Goal: Find specific page/section: Find specific page/section

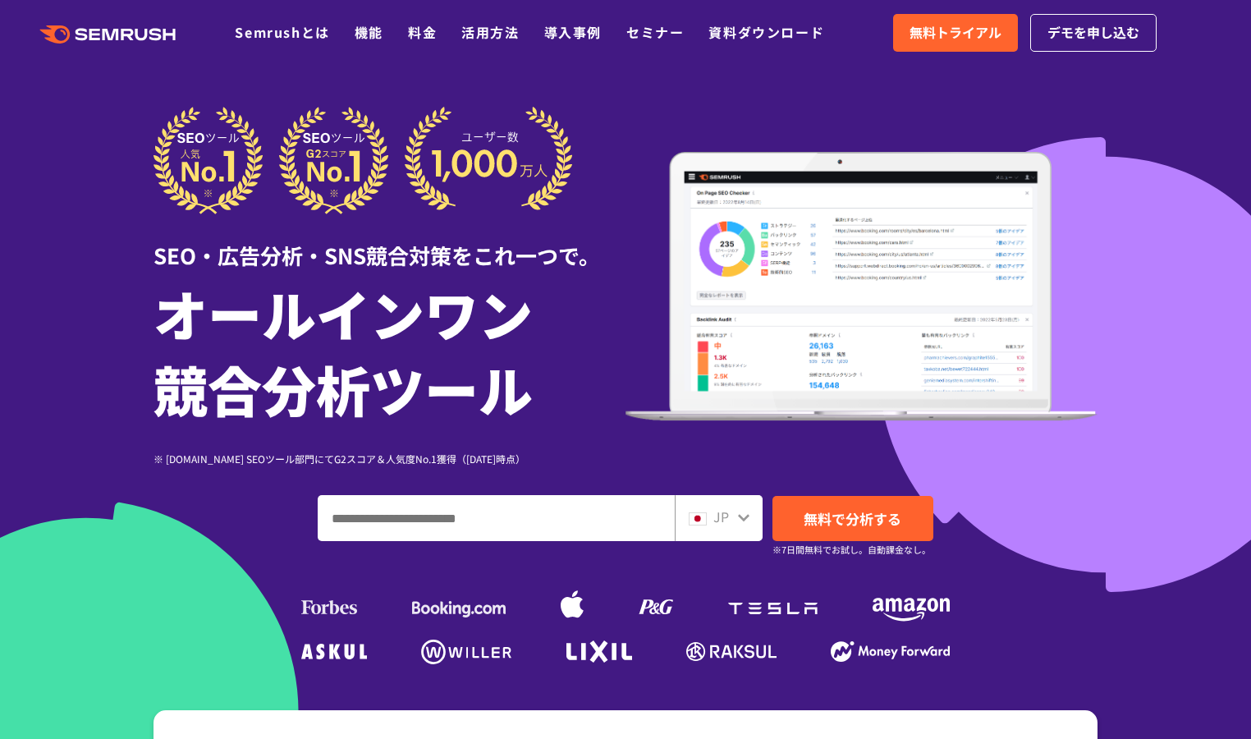
click at [563, 527] on input "ドメイン、キーワードまたはURLを入力してください" at bounding box center [495, 518] width 355 height 44
type input "**********"
click at [752, 517] on div "JP" at bounding box center [719, 518] width 88 height 46
click at [736, 512] on div "JP" at bounding box center [715, 516] width 53 height 21
click at [742, 517] on icon at bounding box center [743, 517] width 11 height 7
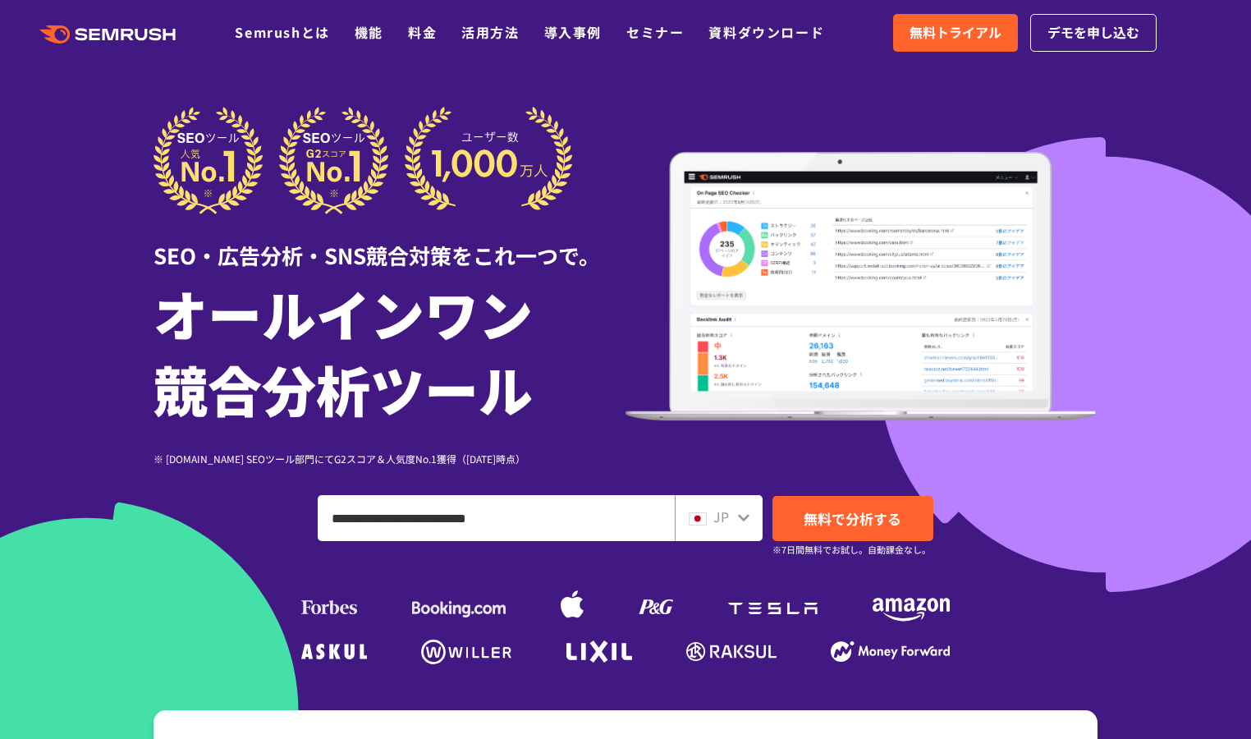
click at [738, 520] on icon at bounding box center [743, 516] width 13 height 13
click at [712, 520] on div "JP" at bounding box center [715, 516] width 53 height 21
click at [711, 522] on div "JP" at bounding box center [715, 516] width 53 height 21
click at [713, 524] on div "JP" at bounding box center [715, 516] width 53 height 21
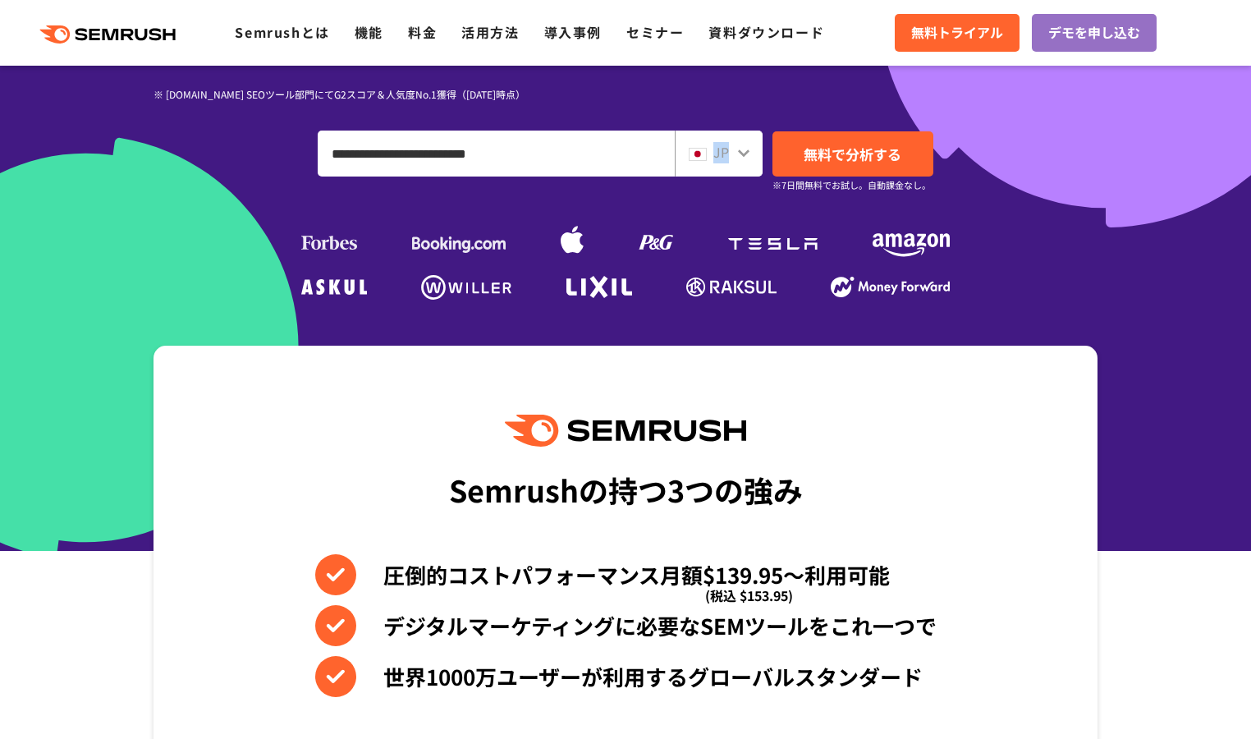
scroll to position [378, 0]
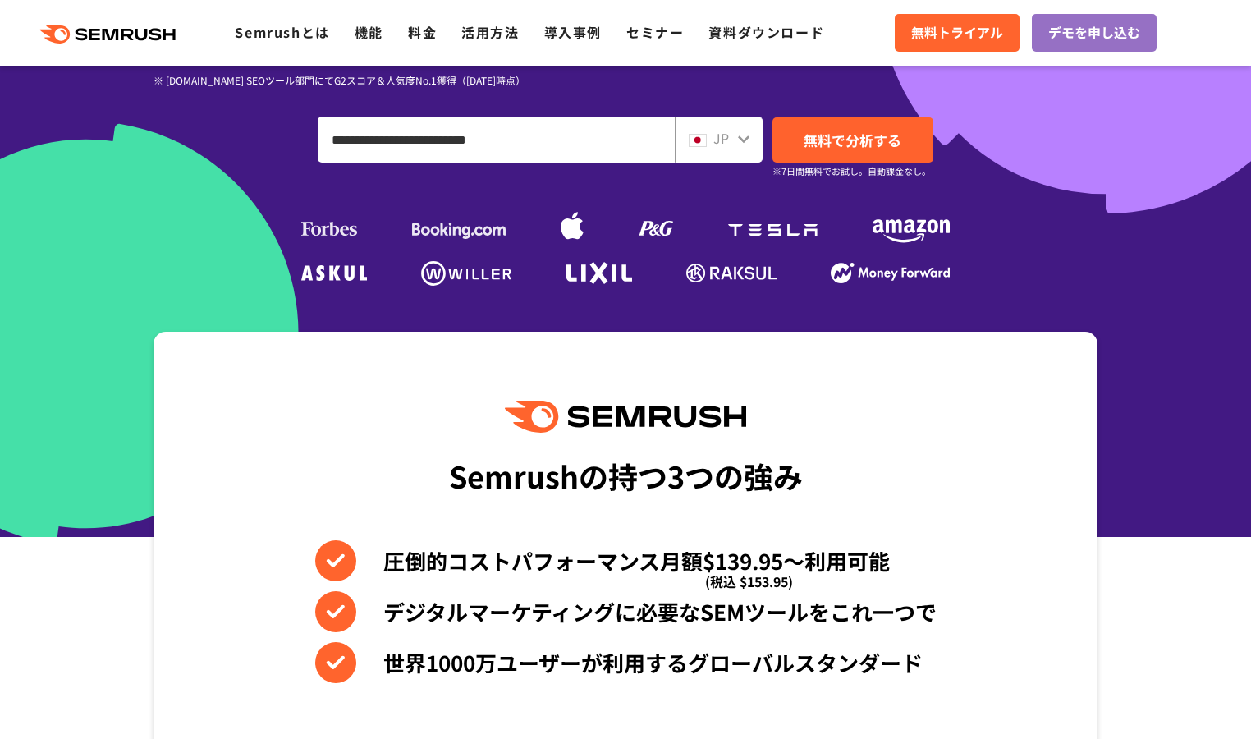
click at [726, 144] on span "JP" at bounding box center [721, 138] width 16 height 20
click at [738, 137] on icon at bounding box center [743, 138] width 11 height 7
click at [739, 140] on icon at bounding box center [743, 138] width 13 height 13
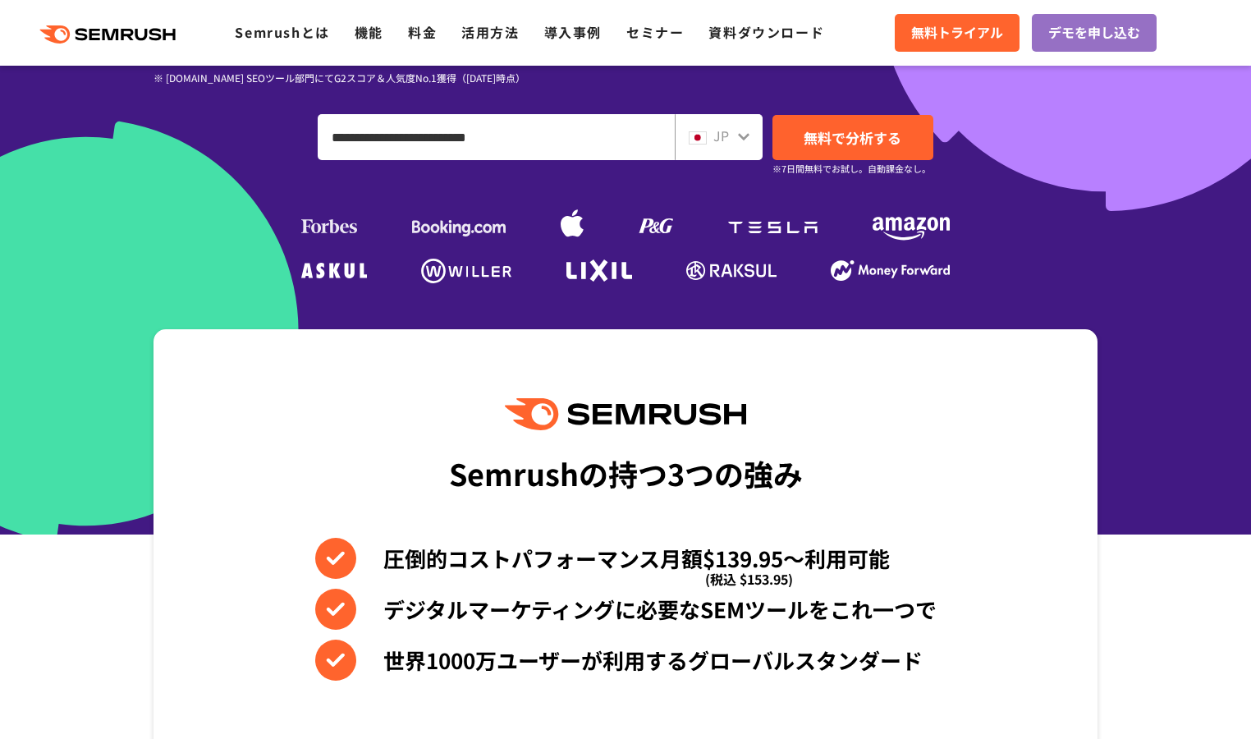
click at [750, 139] on div "JP" at bounding box center [719, 137] width 88 height 46
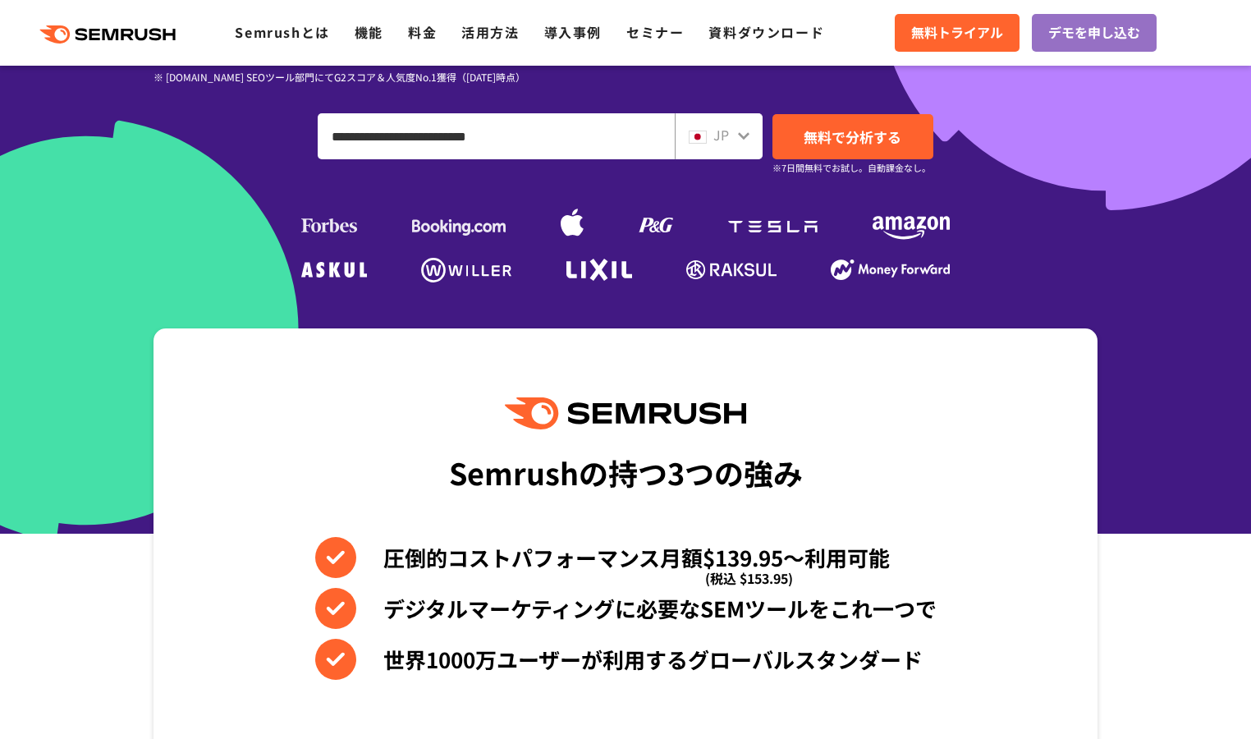
click at [733, 136] on div "JP" at bounding box center [715, 135] width 53 height 21
click at [692, 137] on img at bounding box center [698, 136] width 18 height 13
click at [725, 141] on span "JP" at bounding box center [721, 135] width 16 height 20
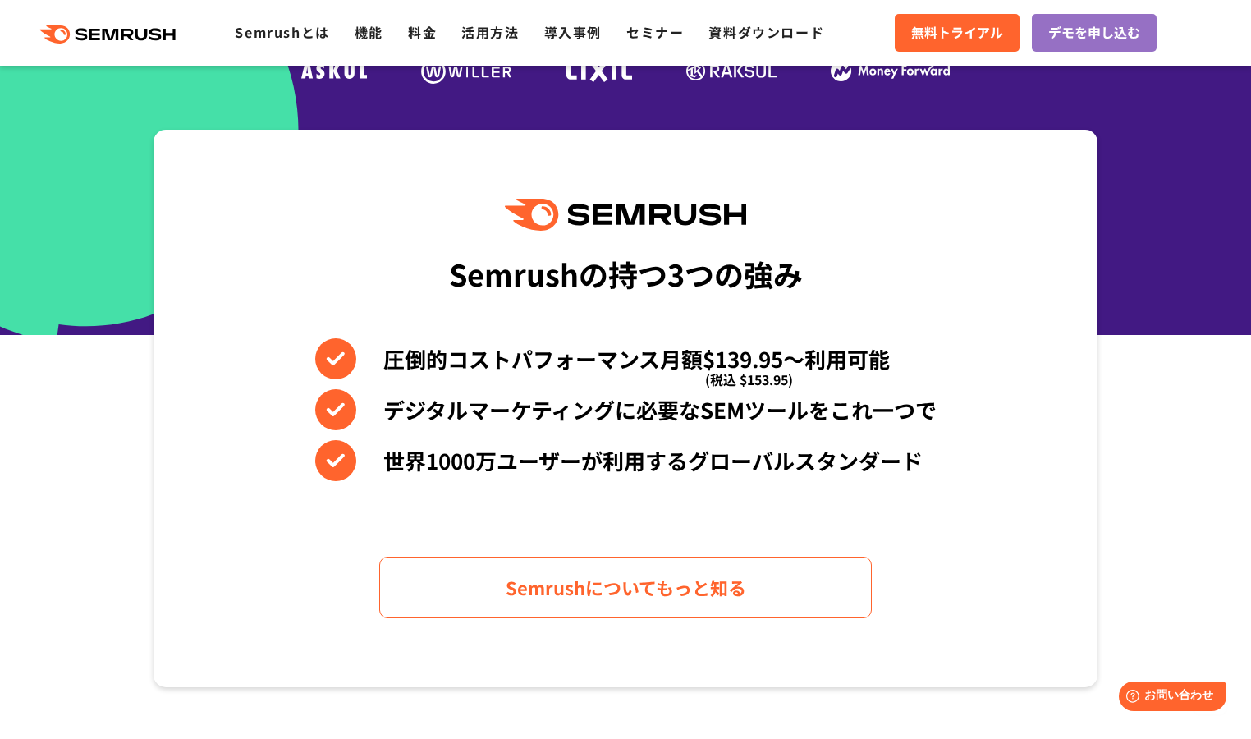
scroll to position [804, 0]
